Goal: Navigation & Orientation: Find specific page/section

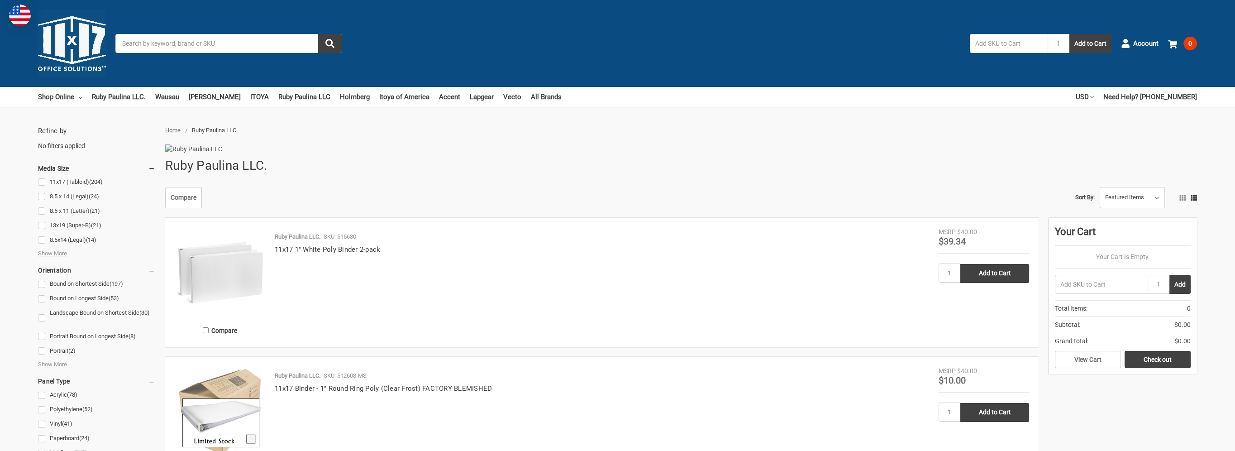
click at [83, 40] on img at bounding box center [72, 44] width 68 height 68
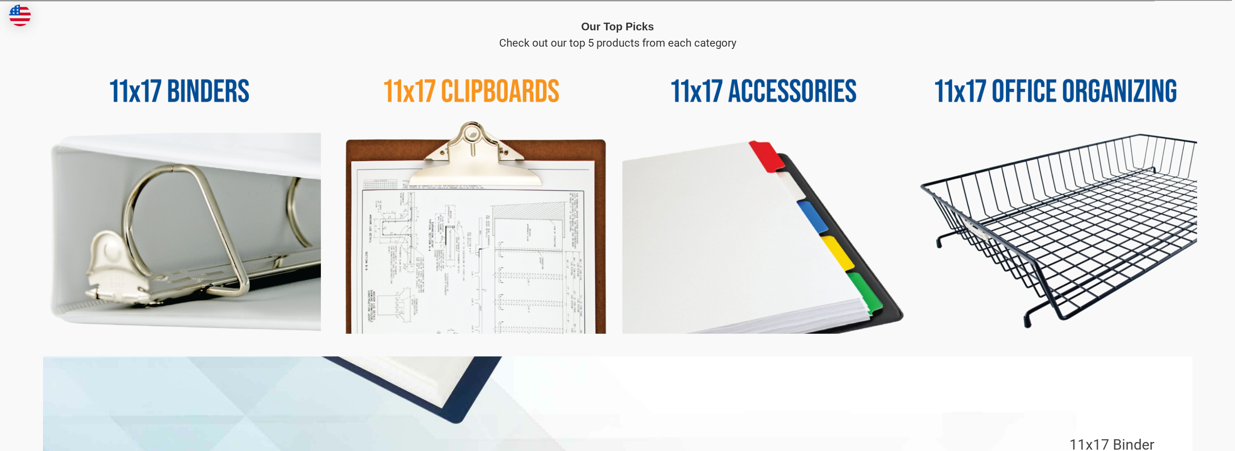
scroll to position [453, 0]
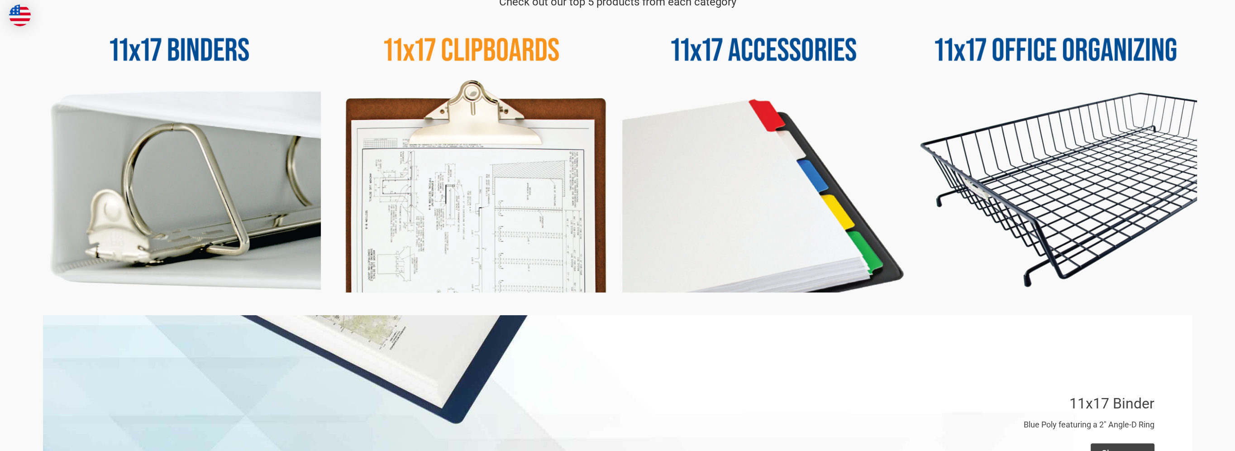
click at [434, 191] on img at bounding box center [471, 151] width 283 height 283
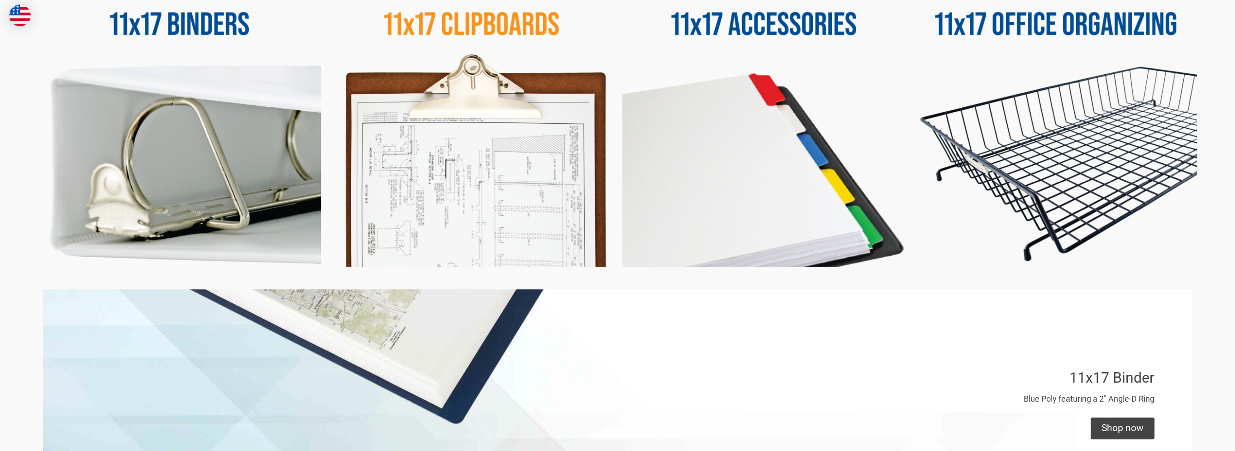
click at [485, 148] on img at bounding box center [471, 125] width 283 height 283
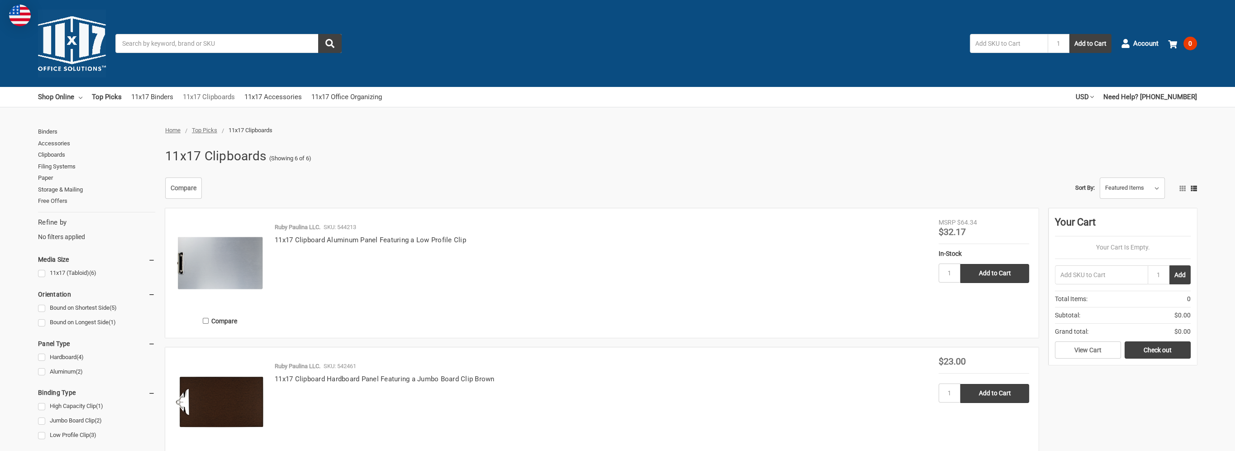
click at [217, 91] on link "11x17 Clipboards" at bounding box center [209, 97] width 52 height 20
click at [264, 98] on link "11x17 Accessories" at bounding box center [272, 97] width 57 height 20
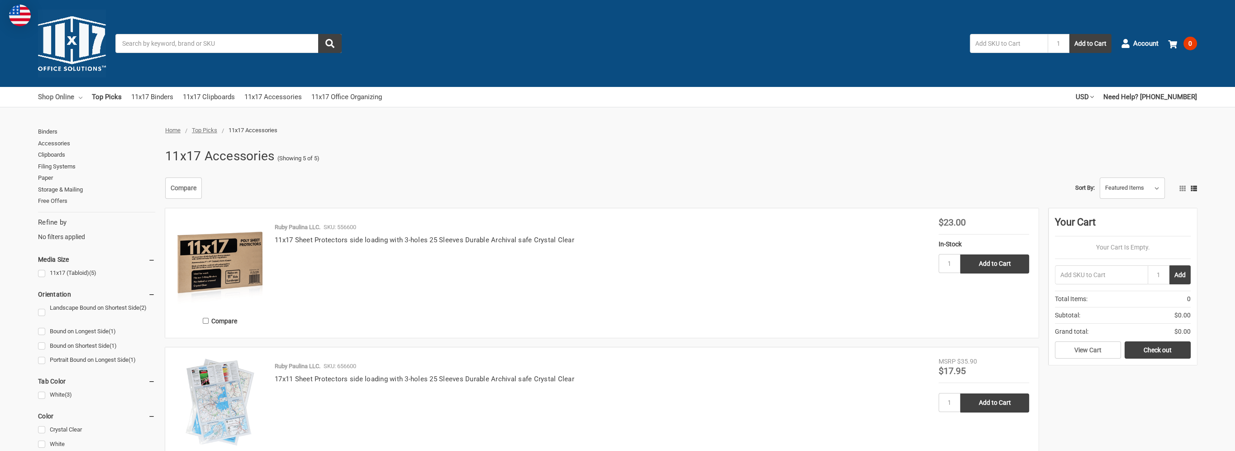
click at [72, 95] on link "Shop Online" at bounding box center [60, 97] width 44 height 20
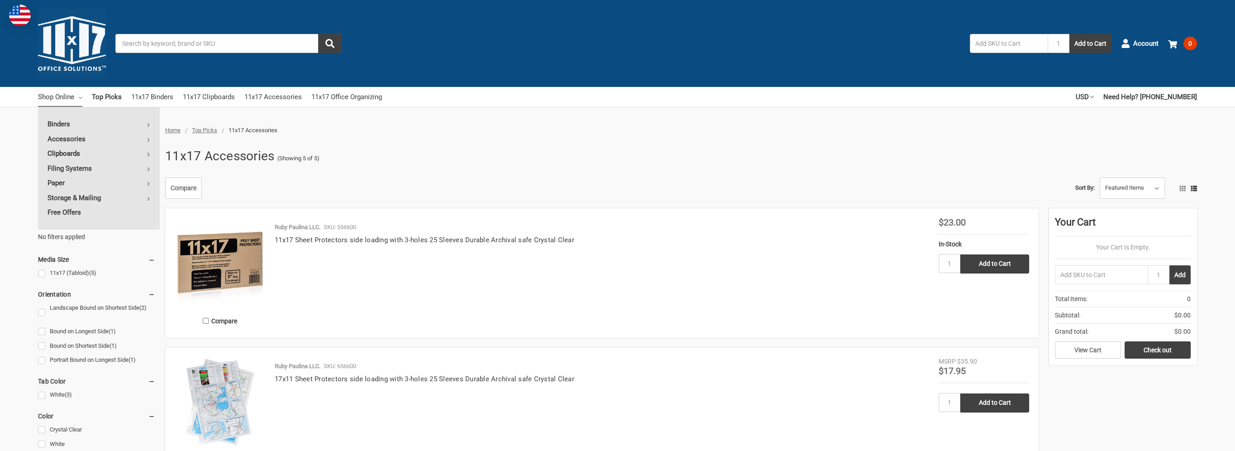
click at [80, 153] on link "Clipboards" at bounding box center [99, 153] width 122 height 14
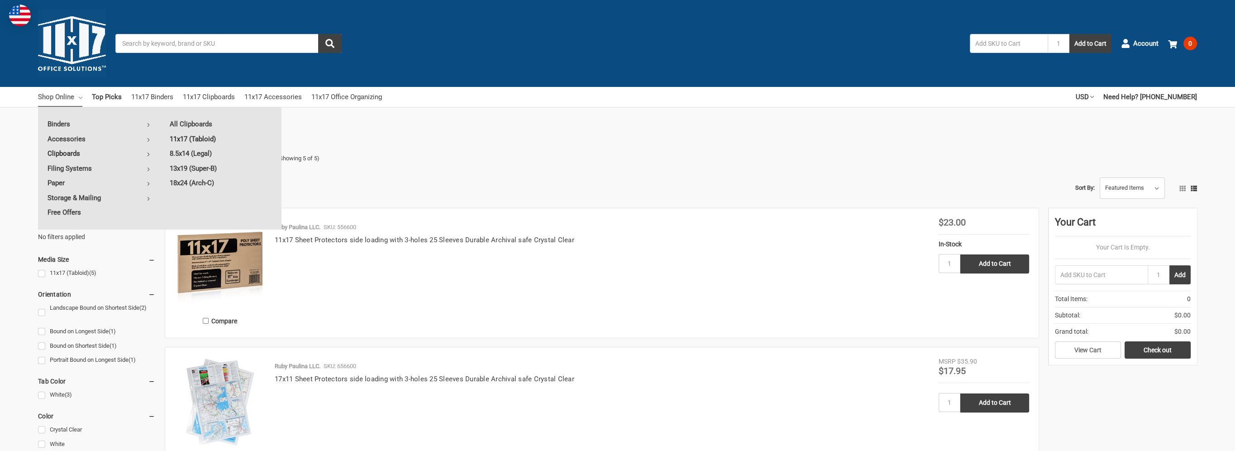
click at [199, 137] on link "11x17 (Tabloid)" at bounding box center [220, 139] width 121 height 14
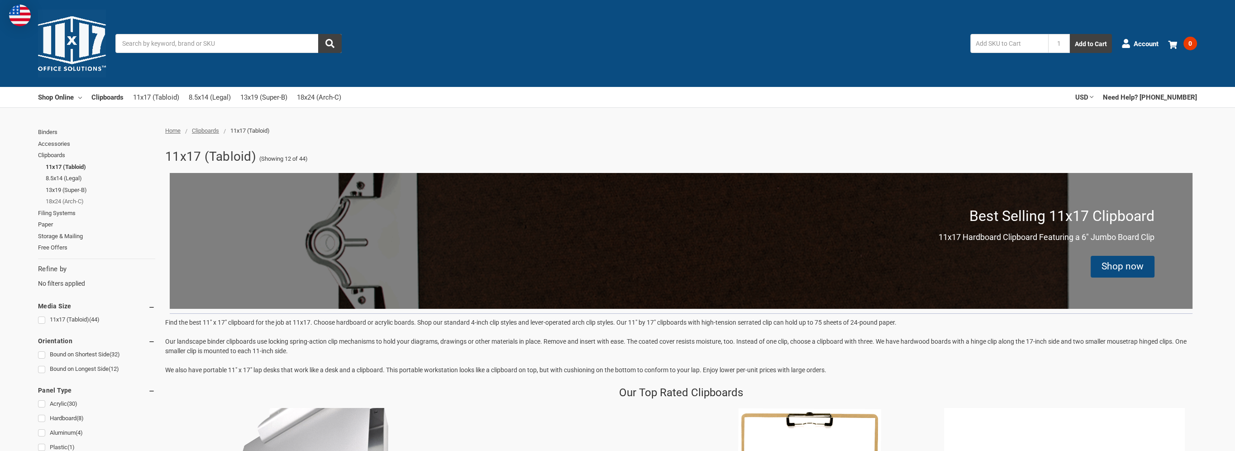
click at [77, 202] on link "18x24 (Arch-C)" at bounding box center [101, 201] width 110 height 12
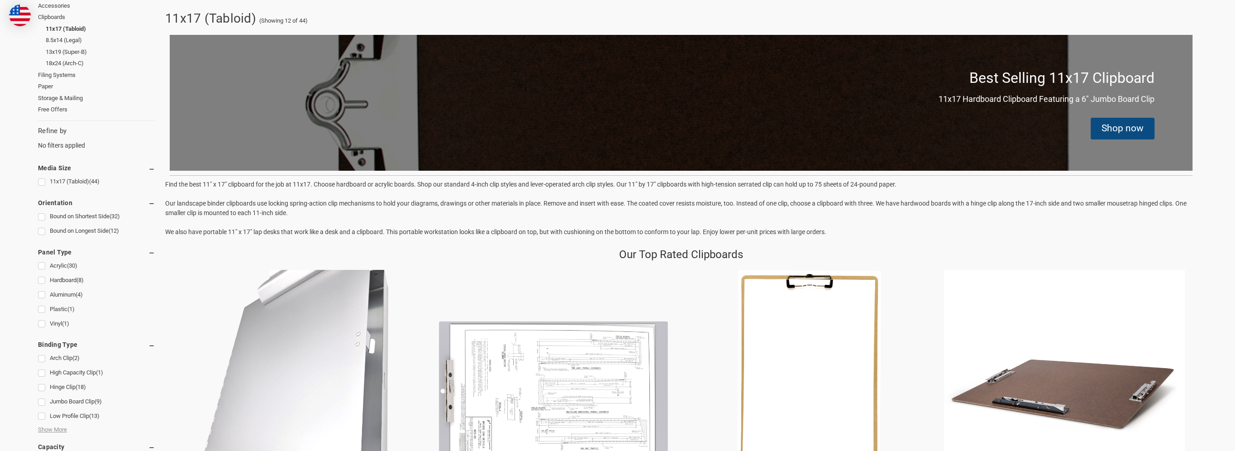
scroll to position [182, 0]
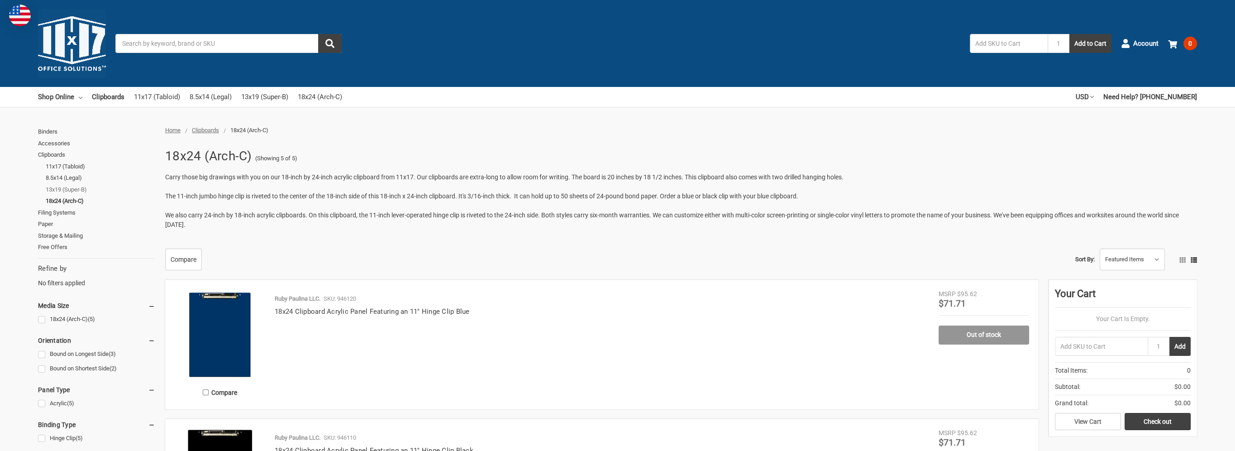
click at [74, 190] on link "13x19 (Super-B)" at bounding box center [101, 190] width 110 height 12
